Goal: Check status

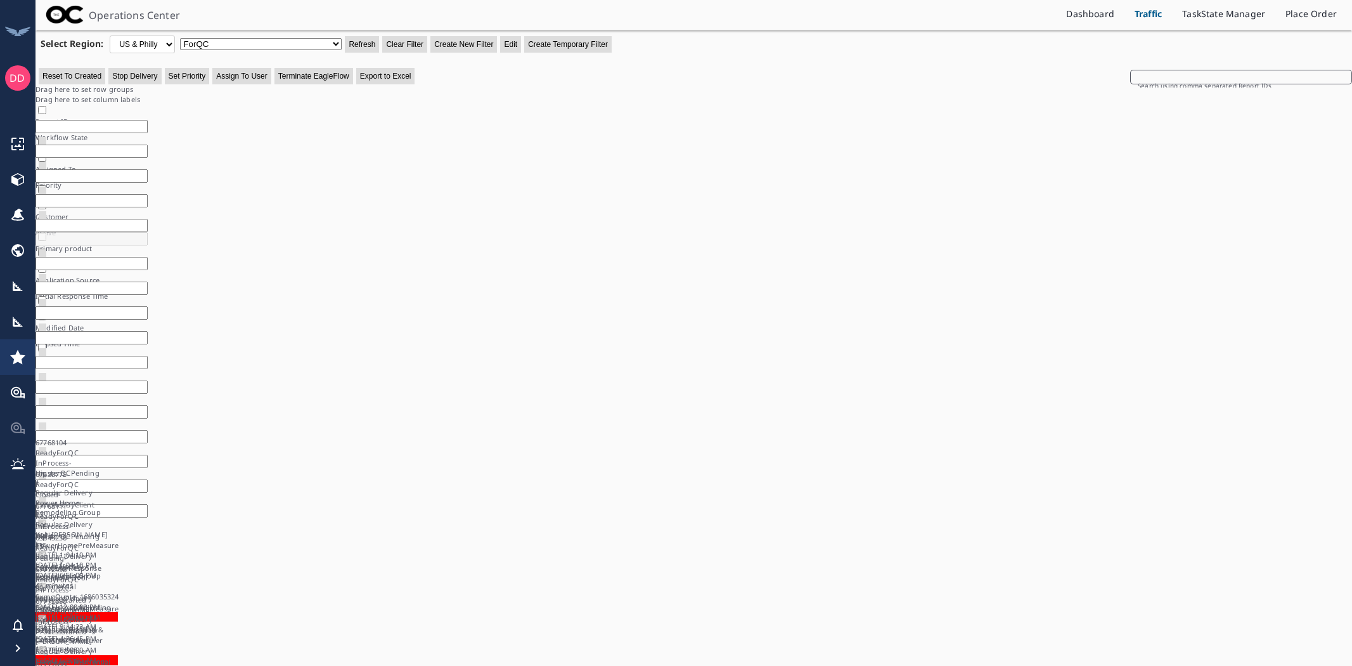
select select "659"
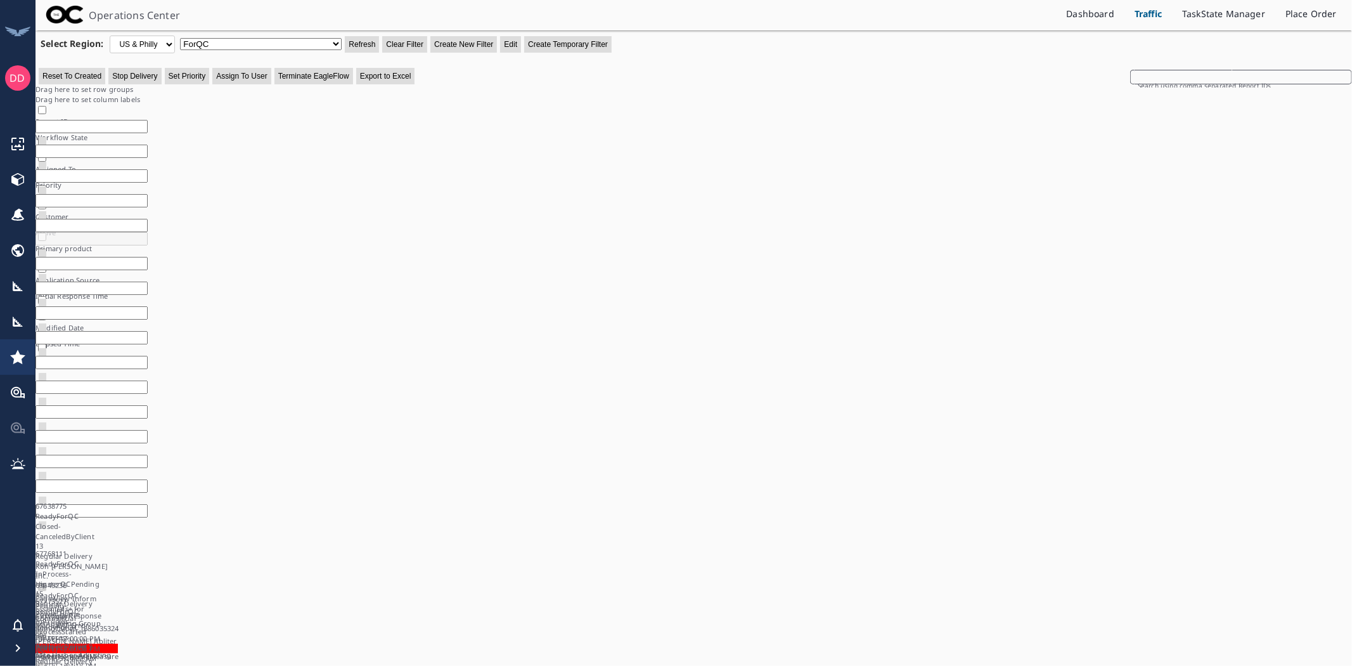
click at [1212, 598] on div "Operations Center Dashboard Traffic TaskState Manager Place Order Select Region…" at bounding box center [694, 333] width 1317 height 666
click at [1246, 620] on div "Operations Center Dashboard Traffic TaskState Manager Place Order Select Region…" at bounding box center [694, 333] width 1317 height 666
click at [350, 46] on button "Refresh" at bounding box center [362, 44] width 34 height 16
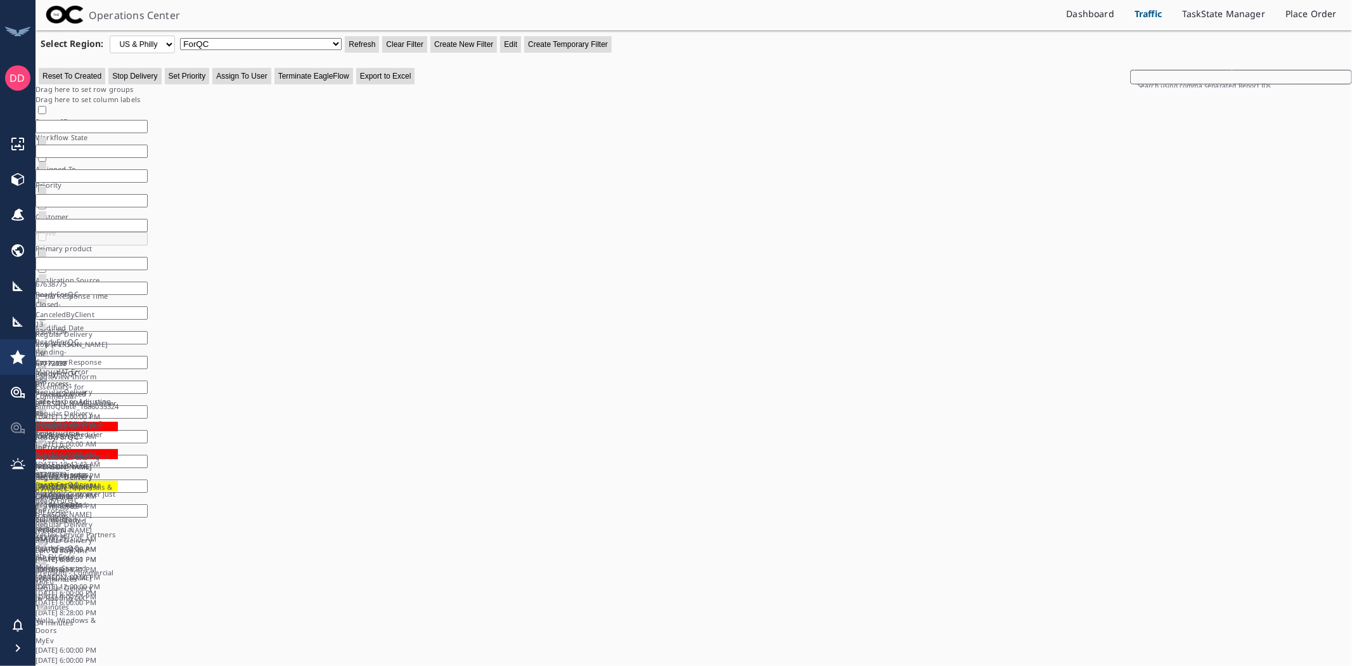
click at [1198, 381] on div "67638775 ReadyForQC Closed-CanceledByClient 13 Regular Delivery Koh [PERSON_NAM…" at bounding box center [694, 350] width 1317 height 143
click at [366, 41] on button "Refresh" at bounding box center [362, 44] width 34 height 16
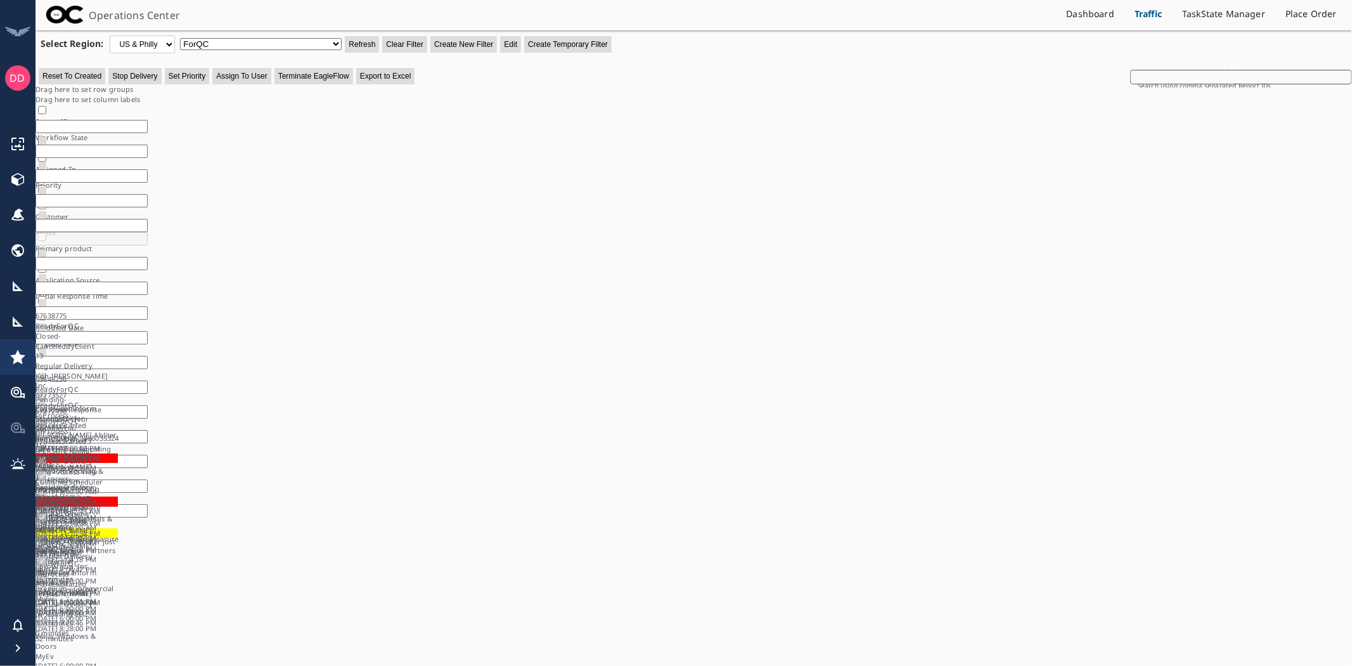
click at [366, 46] on button "Refresh" at bounding box center [362, 44] width 34 height 16
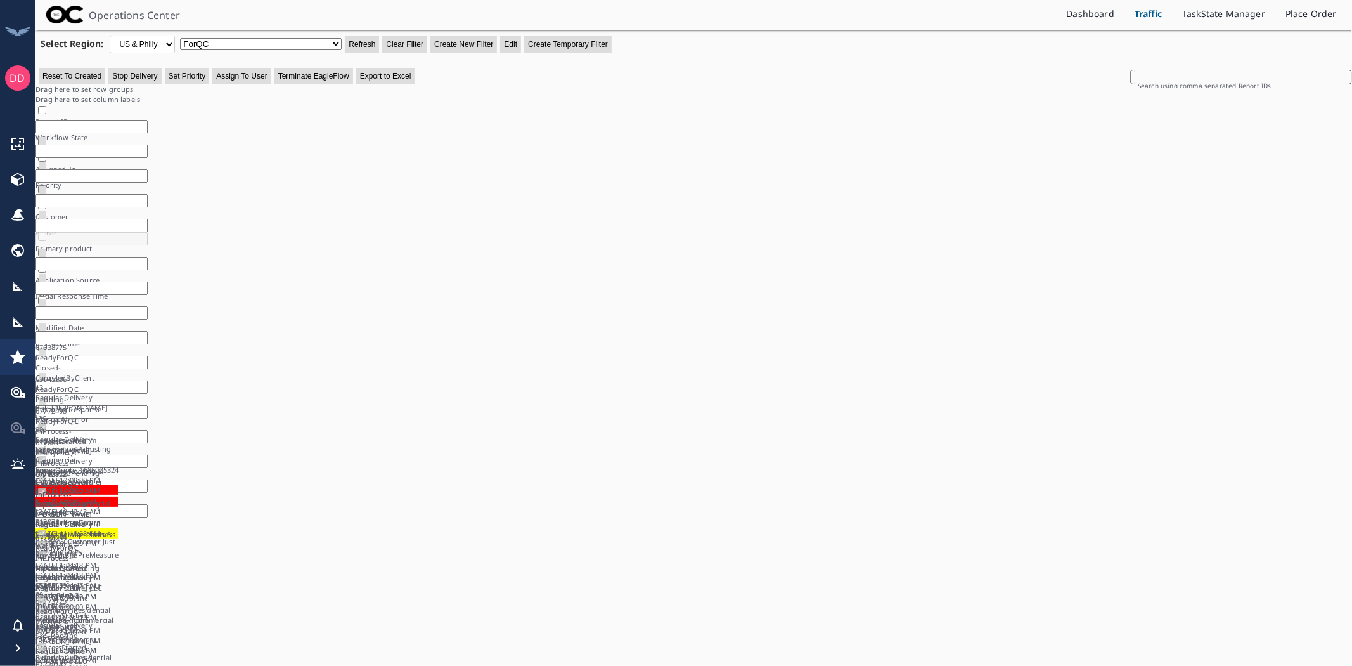
click at [904, 479] on div "67638775 ReadyForQC Closed-CanceledByClient 13 Regular Delivery Koh [PERSON_NAM…" at bounding box center [694, 422] width 1317 height 190
click at [355, 41] on button "Refresh" at bounding box center [362, 44] width 34 height 16
